Goal: Transaction & Acquisition: Purchase product/service

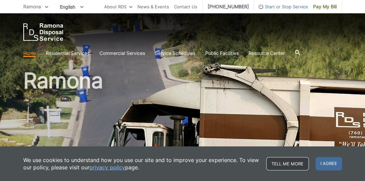
click at [289, 162] on link "Tell me more" at bounding box center [287, 163] width 43 height 13
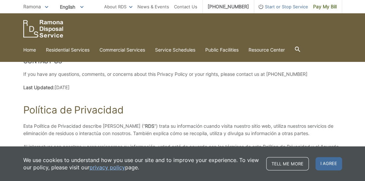
scroll to position [1430, 0]
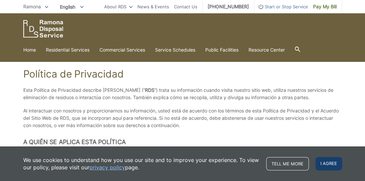
click at [326, 162] on span "I agree" at bounding box center [328, 163] width 27 height 13
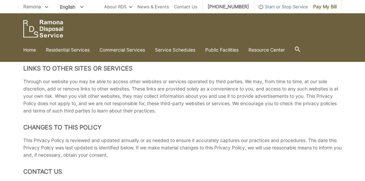
scroll to position [1264, 0]
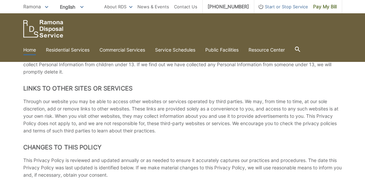
click at [31, 48] on link "Home" at bounding box center [29, 49] width 13 height 7
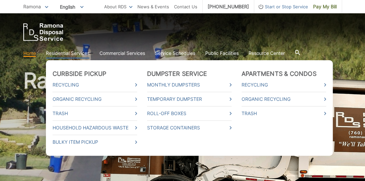
click at [59, 54] on link "Residential Services" at bounding box center [68, 53] width 44 height 7
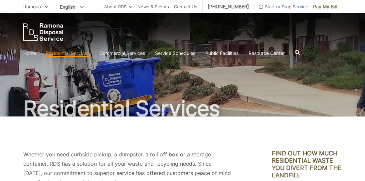
click at [192, 35] on div at bounding box center [182, 32] width 319 height 18
click at [323, 6] on span "Pay My Bill" at bounding box center [325, 6] width 24 height 7
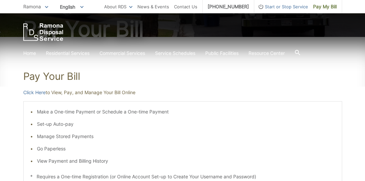
scroll to position [100, 0]
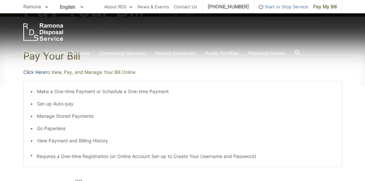
click at [33, 72] on link "Click Here" at bounding box center [34, 72] width 22 height 7
